Goal: Browse casually: Explore the website without a specific task or goal

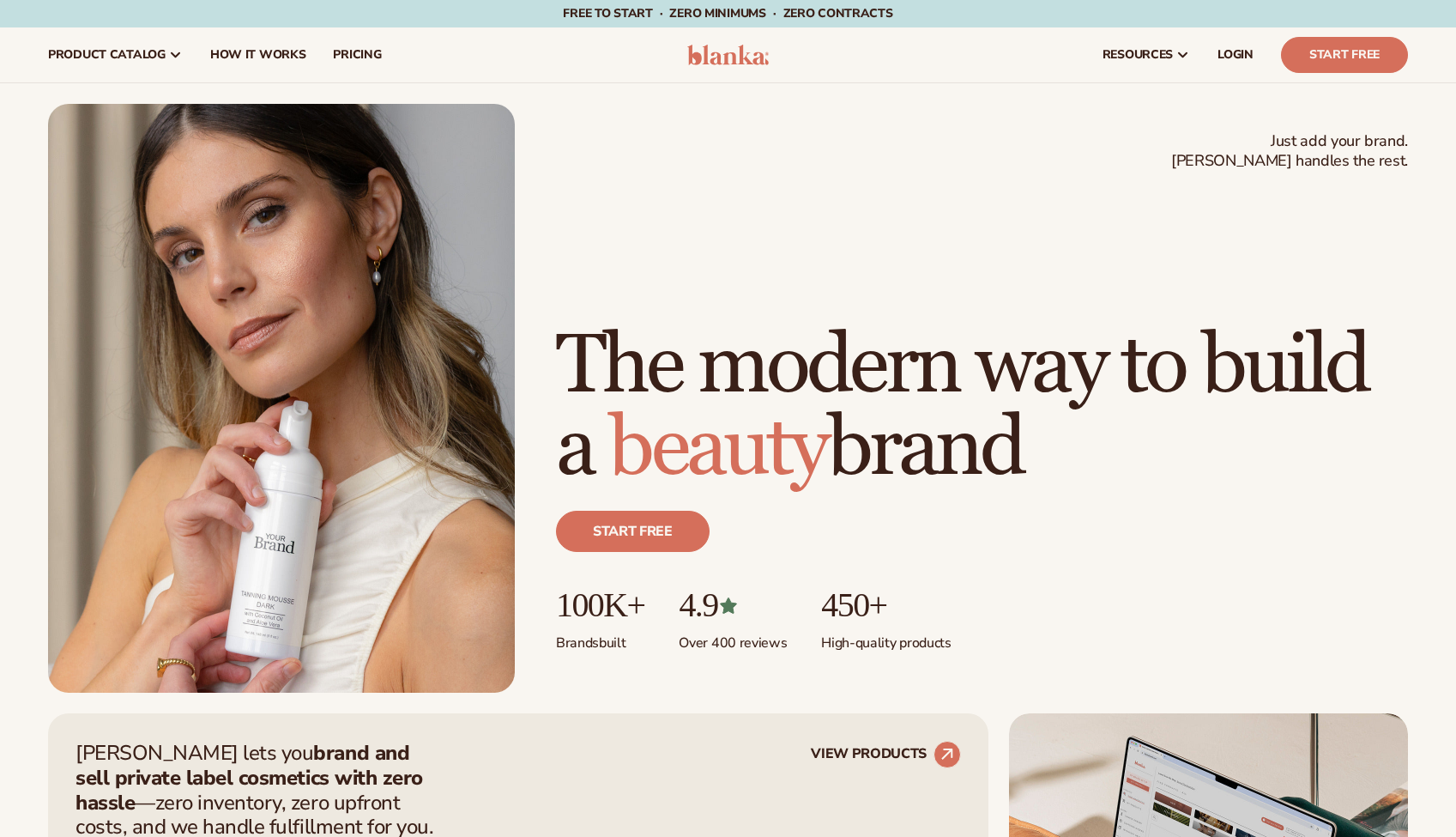
click at [1043, 405] on h1 "The modern way to build a beauty brand" at bounding box center [981, 408] width 851 height 165
click at [1078, 394] on h1 "The modern way to build a beauty brand" at bounding box center [981, 408] width 851 height 165
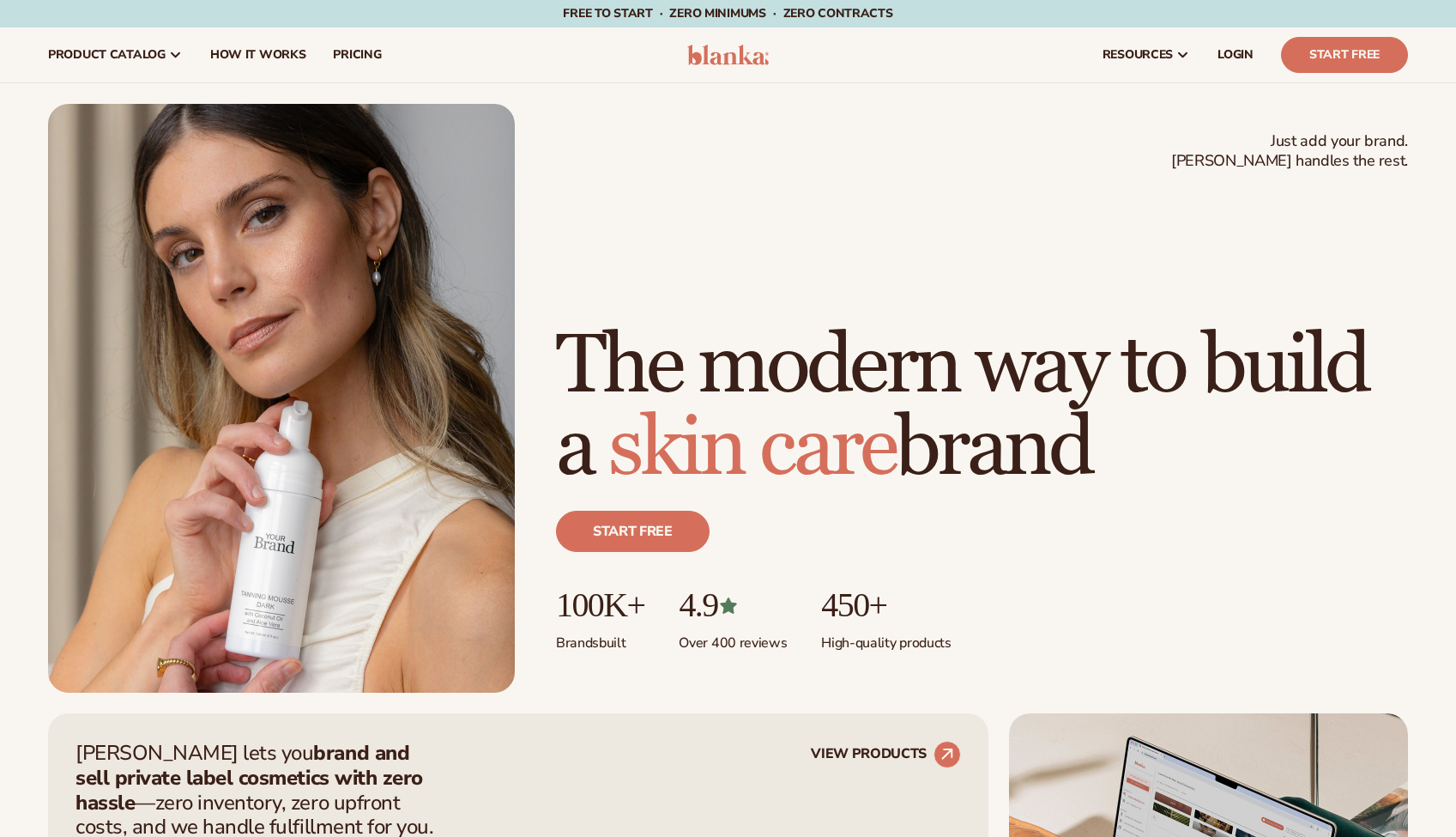
click at [1119, 388] on h1 "The modern way to build a skin care brand" at bounding box center [981, 408] width 851 height 165
click at [1174, 387] on h1 "The modern way to build a skin care brand" at bounding box center [981, 408] width 851 height 165
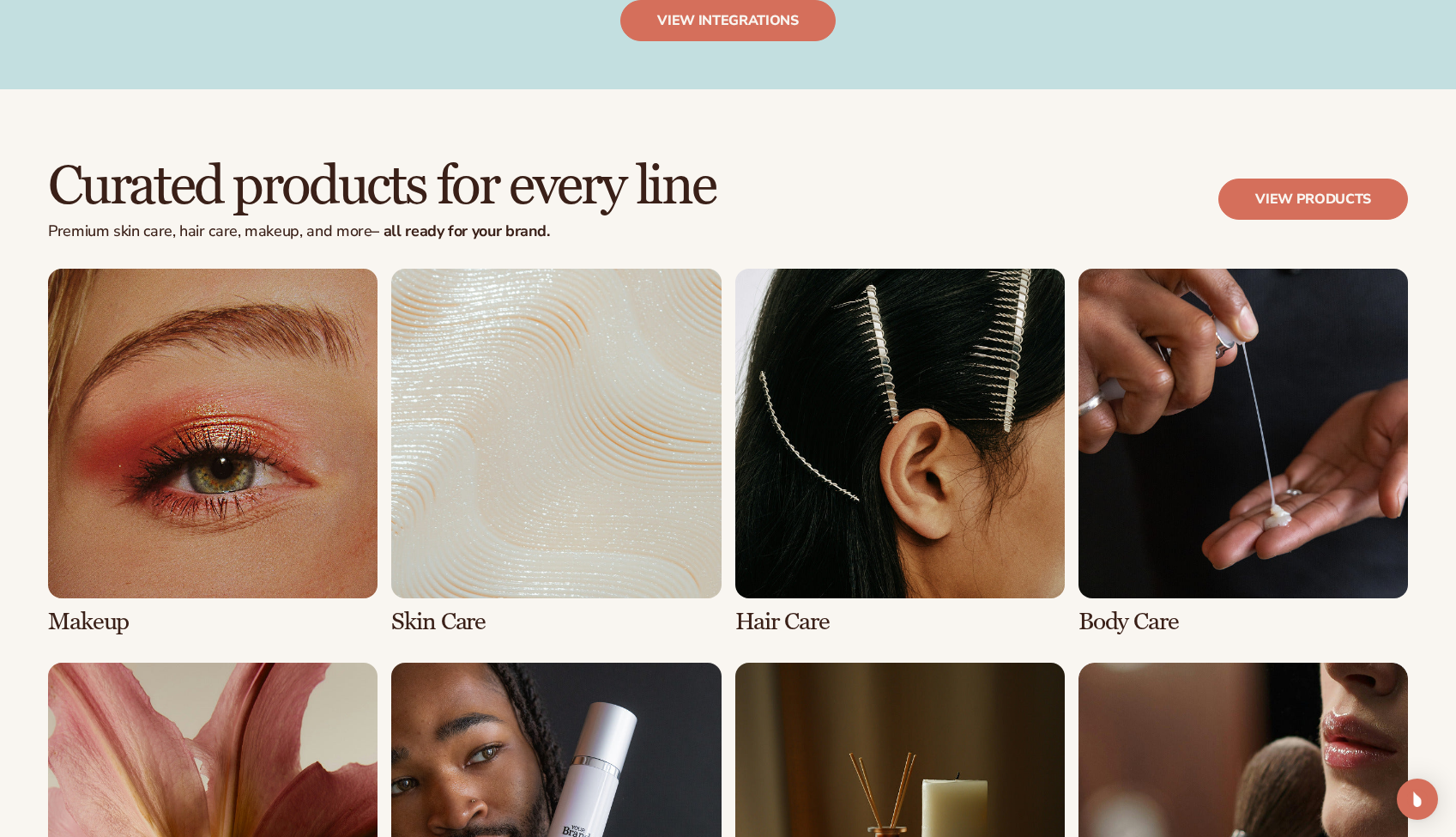
scroll to position [3690, 0]
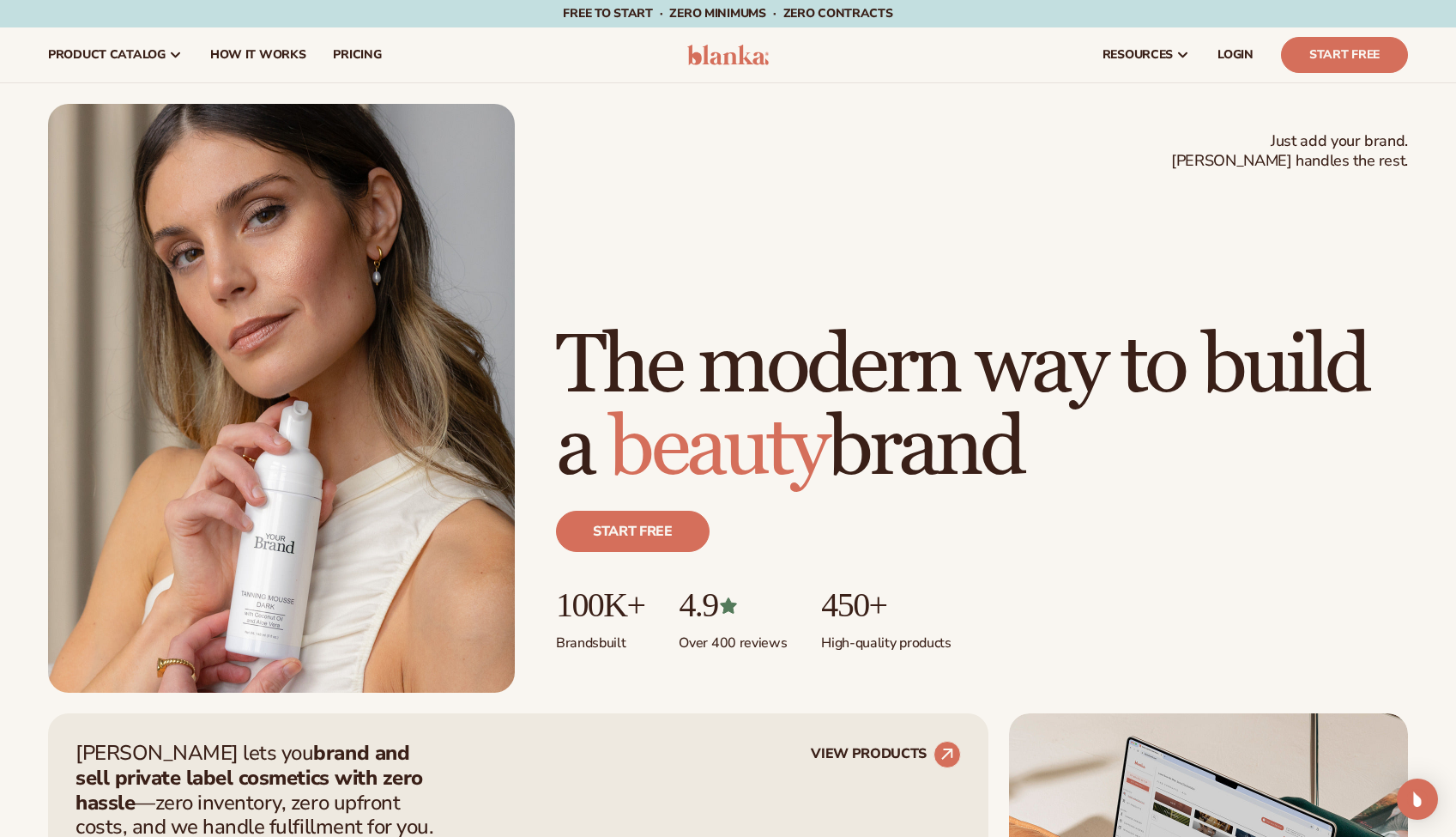
scroll to position [3690, 0]
